Goal: Information Seeking & Learning: Learn about a topic

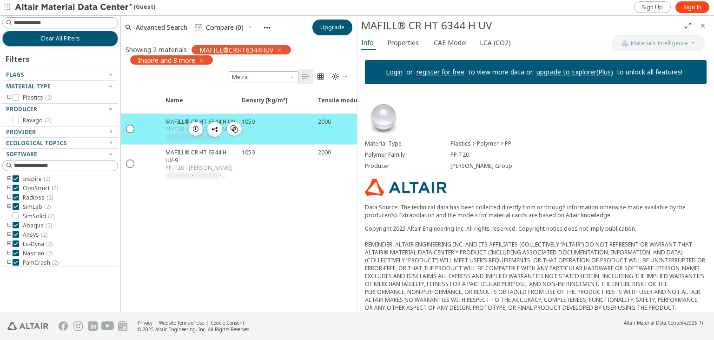
click at [303, 133] on div "1050" at bounding box center [274, 129] width 76 height 30
drag, startPoint x: 417, startPoint y: 26, endPoint x: 476, endPoint y: 31, distance: 58.7
click at [476, 31] on div "MAFILL® CR HT 6344 H UV" at bounding box center [520, 25] width 319 height 15
drag, startPoint x: 492, startPoint y: 29, endPoint x: 508, endPoint y: 73, distance: 47.3
click at [473, 33] on div "MAFILL® CR HT 6344 H UV" at bounding box center [520, 25] width 319 height 15
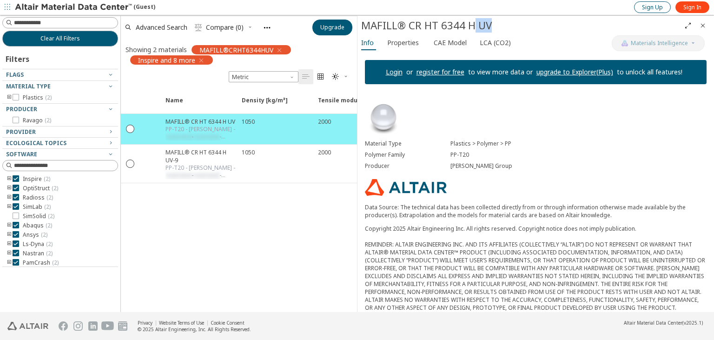
click at [658, 9] on span "Sign Up" at bounding box center [652, 7] width 21 height 7
click at [693, 10] on span "Sign In" at bounding box center [692, 7] width 18 height 7
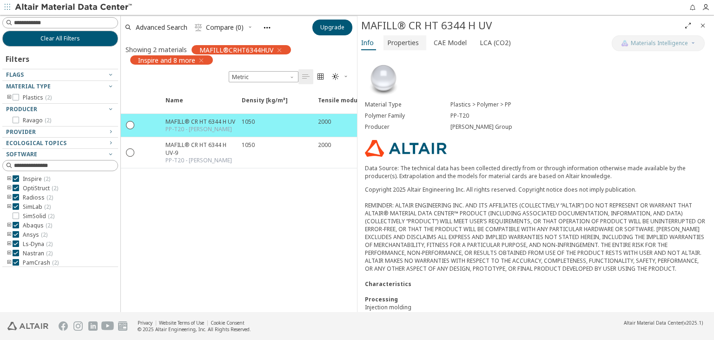
click at [408, 41] on span "Properties" at bounding box center [403, 42] width 32 height 15
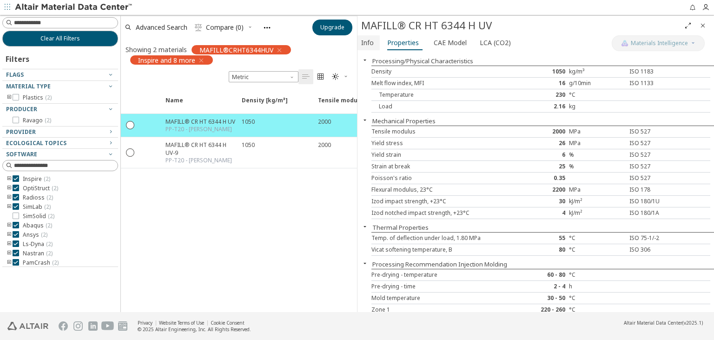
click at [370, 44] on span "Info" at bounding box center [367, 42] width 13 height 15
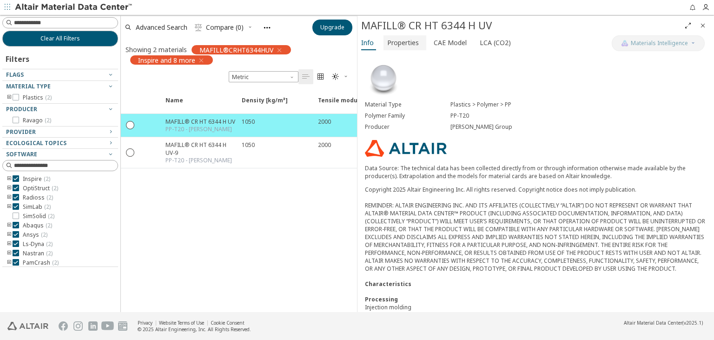
click at [402, 46] on span "Properties" at bounding box center [403, 42] width 32 height 15
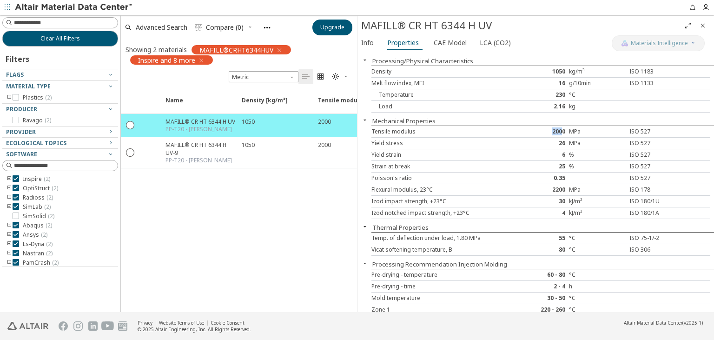
drag, startPoint x: 563, startPoint y: 132, endPoint x: 552, endPoint y: 133, distance: 10.3
click at [552, 133] on div "2000" at bounding box center [541, 131] width 57 height 7
drag, startPoint x: 563, startPoint y: 142, endPoint x: 553, endPoint y: 143, distance: 9.3
click at [553, 143] on div "26" at bounding box center [541, 142] width 57 height 7
drag, startPoint x: 574, startPoint y: 179, endPoint x: 375, endPoint y: 179, distance: 199.0
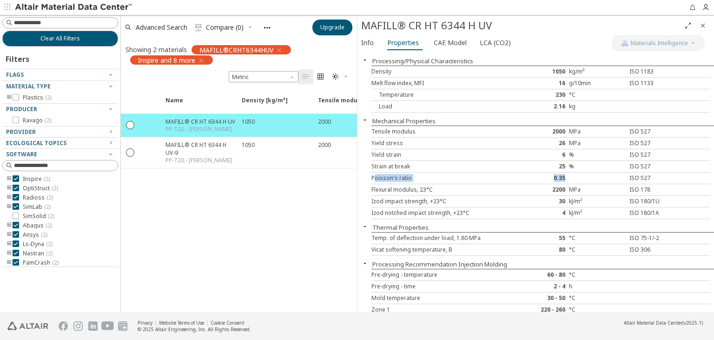
click at [569, 179] on div at bounding box center [597, 177] width 57 height 7
drag, startPoint x: 544, startPoint y: 192, endPoint x: 567, endPoint y: 193, distance: 22.8
click at [567, 193] on div "Flexural modulus, 23°C 2200 MPa ISO 178" at bounding box center [540, 190] width 339 height 12
click at [567, 200] on div "30" at bounding box center [541, 201] width 57 height 7
drag, startPoint x: 558, startPoint y: 214, endPoint x: 567, endPoint y: 214, distance: 8.4
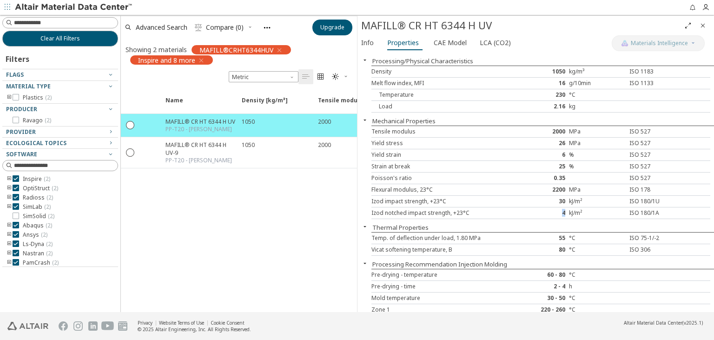
click at [567, 214] on div "4" at bounding box center [541, 212] width 57 height 7
drag, startPoint x: 561, startPoint y: 83, endPoint x: 566, endPoint y: 85, distance: 5.8
click at [566, 85] on div "16" at bounding box center [541, 82] width 57 height 7
drag, startPoint x: 560, startPoint y: 144, endPoint x: 566, endPoint y: 143, distance: 6.2
click at [566, 143] on div "26" at bounding box center [541, 142] width 57 height 7
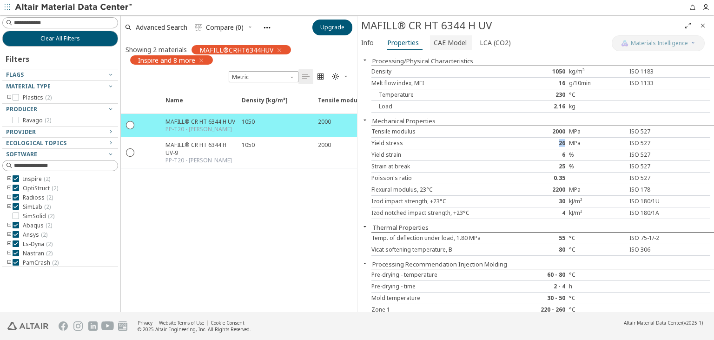
click at [453, 38] on span "CAE Model" at bounding box center [450, 42] width 33 height 15
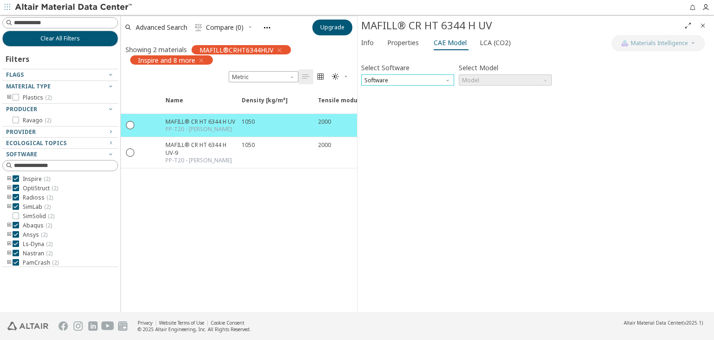
click at [430, 77] on span "Software" at bounding box center [407, 79] width 93 height 11
click at [408, 157] on span "Ansys" at bounding box center [408, 158] width 86 height 7
click at [515, 79] on span "Model" at bounding box center [505, 79] width 93 height 11
click at [497, 93] on span "Elastic" at bounding box center [506, 91] width 86 height 7
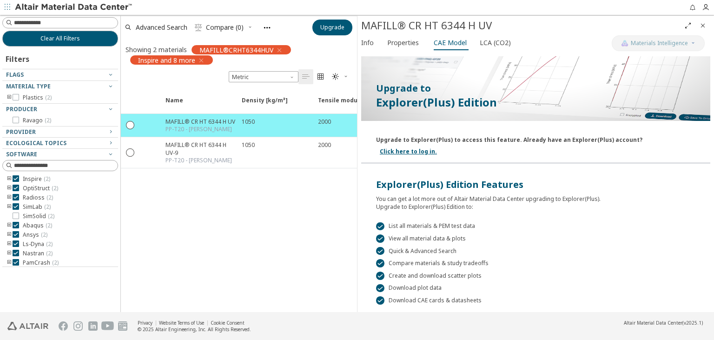
scroll to position [149, 0]
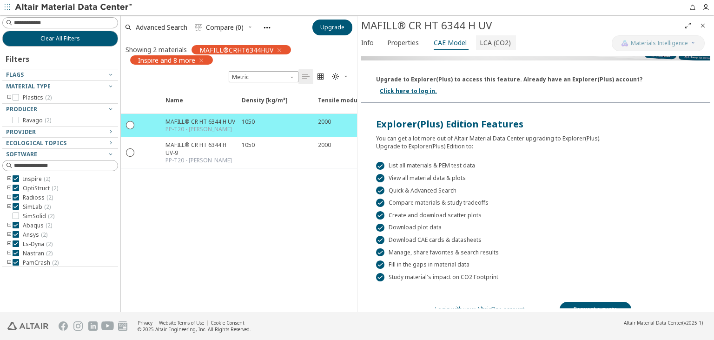
click at [480, 39] on span "LCA (CO2)" at bounding box center [495, 42] width 31 height 15
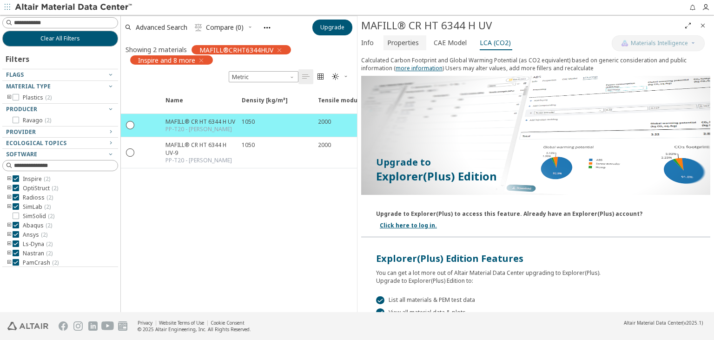
click at [404, 44] on span "Properties" at bounding box center [403, 42] width 32 height 15
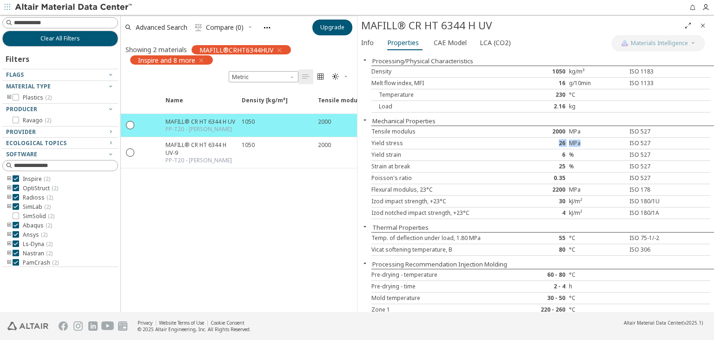
drag, startPoint x: 561, startPoint y: 143, endPoint x: 582, endPoint y: 141, distance: 21.0
click at [582, 141] on div "Yield stress 26 MPa ISO 527" at bounding box center [540, 144] width 339 height 12
